Goal: Navigation & Orientation: Find specific page/section

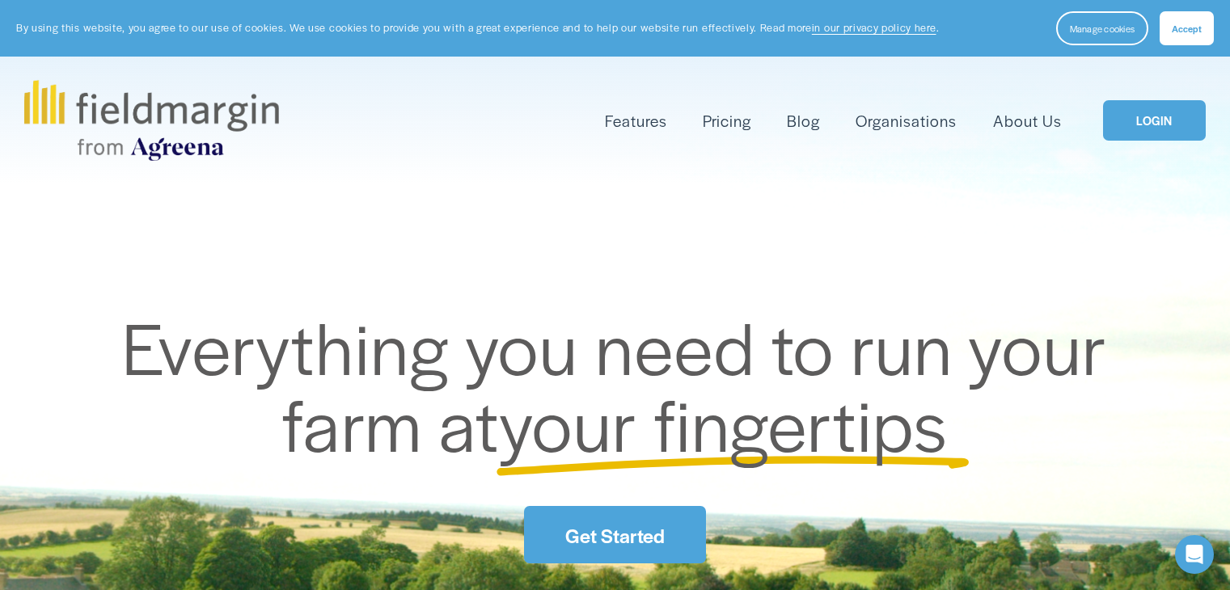
click at [1150, 131] on link "LOGIN" at bounding box center [1154, 120] width 102 height 41
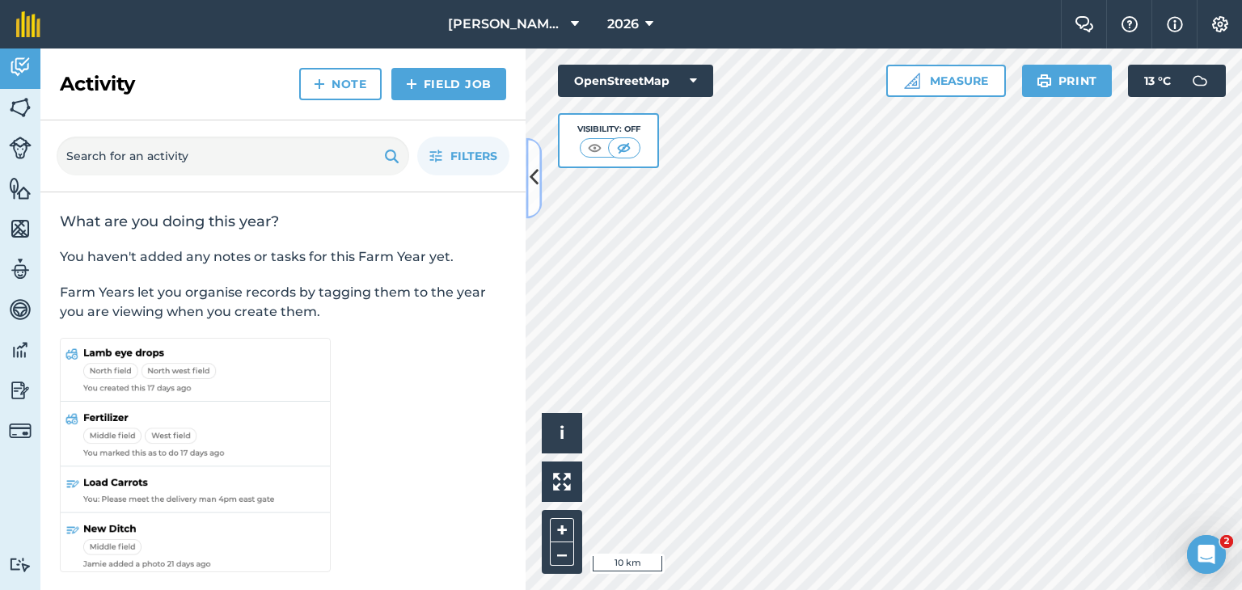
click at [533, 188] on icon at bounding box center [534, 178] width 9 height 28
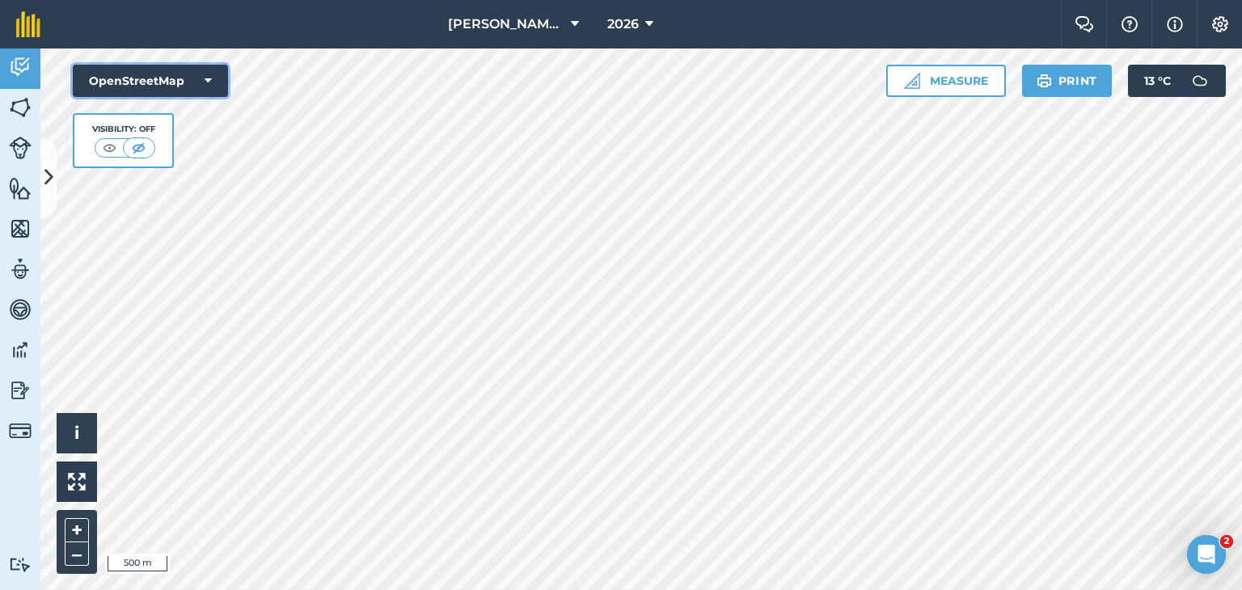
click at [203, 79] on button "OpenStreetMap" at bounding box center [150, 81] width 155 height 32
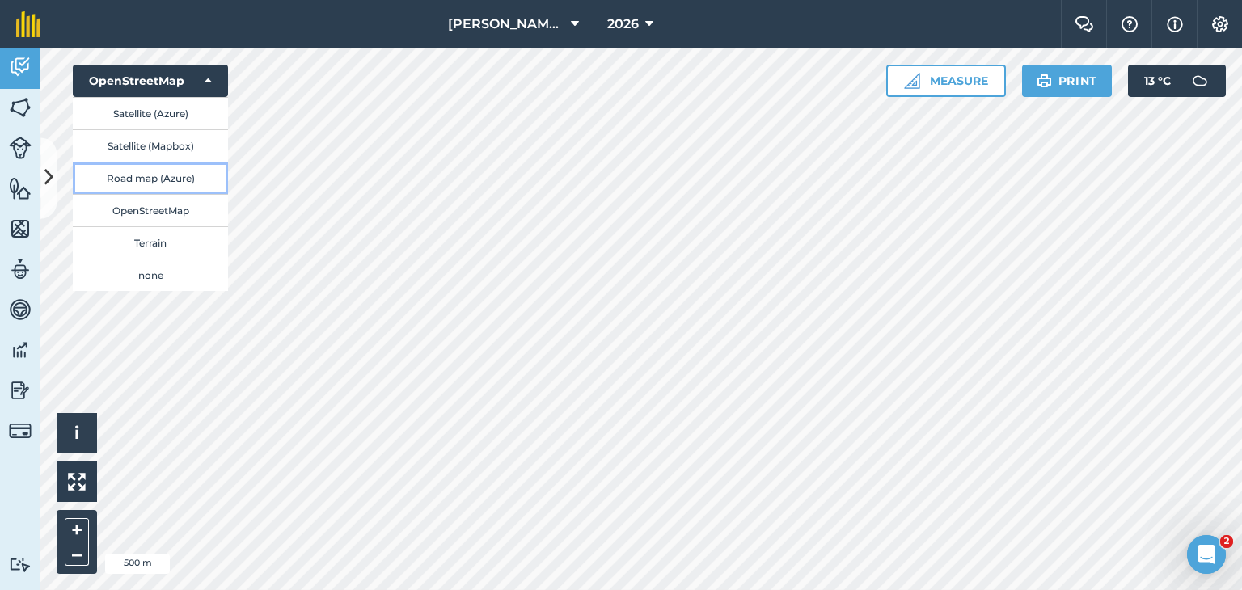
click at [171, 180] on button "Road map (Azure)" at bounding box center [150, 178] width 155 height 32
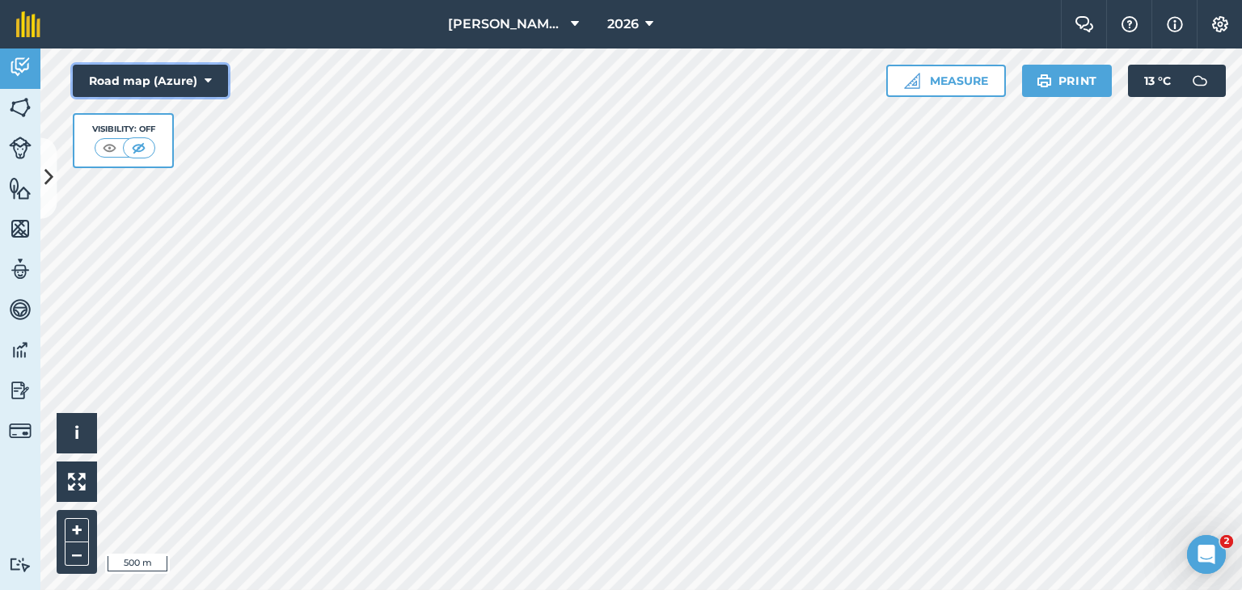
click at [200, 76] on button "Road map (Azure)" at bounding box center [150, 81] width 155 height 32
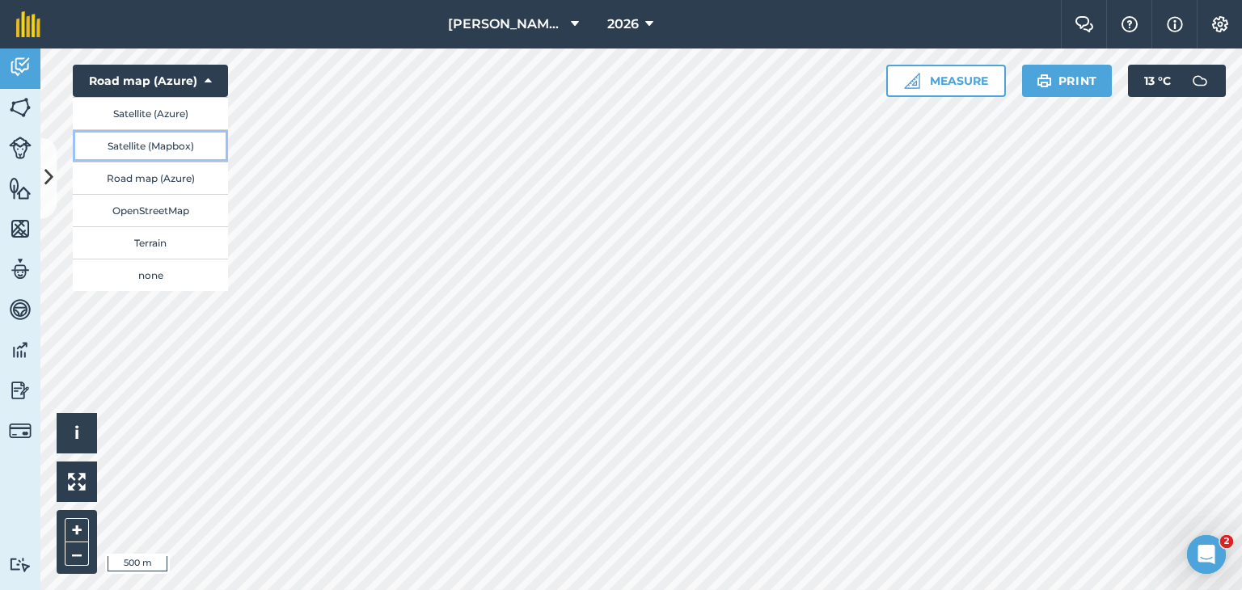
click at [170, 150] on button "Satellite (Mapbox)" at bounding box center [150, 145] width 155 height 32
